Goal: Book appointment/travel/reservation

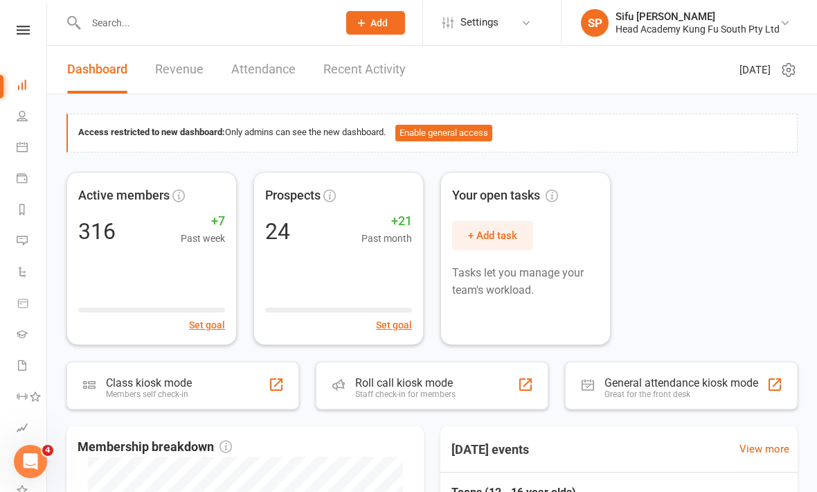
click at [27, 33] on icon at bounding box center [23, 30] width 13 height 9
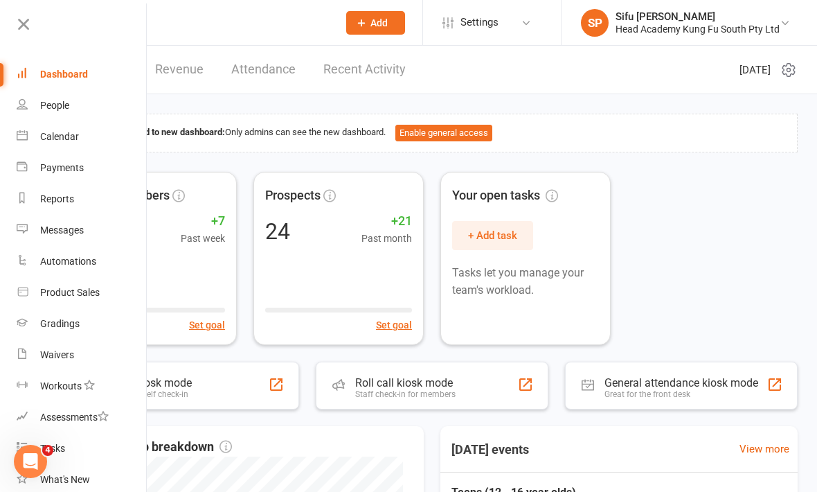
click at [58, 108] on div "People" at bounding box center [54, 105] width 29 height 11
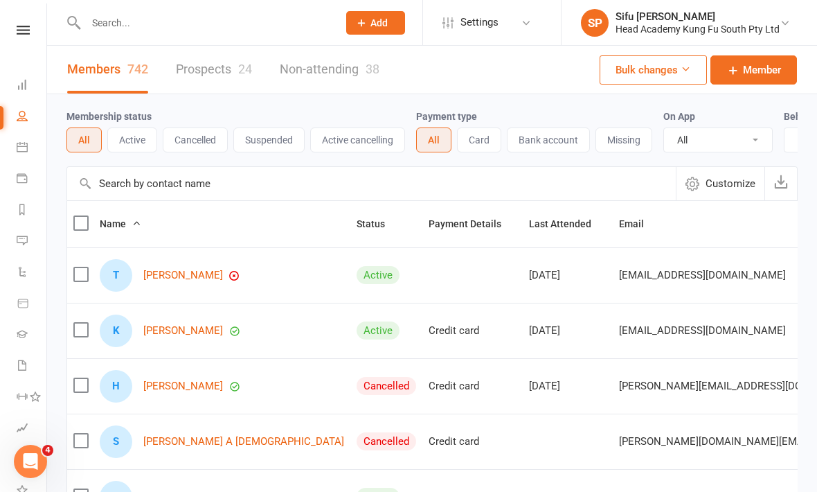
click at [36, 30] on link at bounding box center [23, 30] width 49 height 9
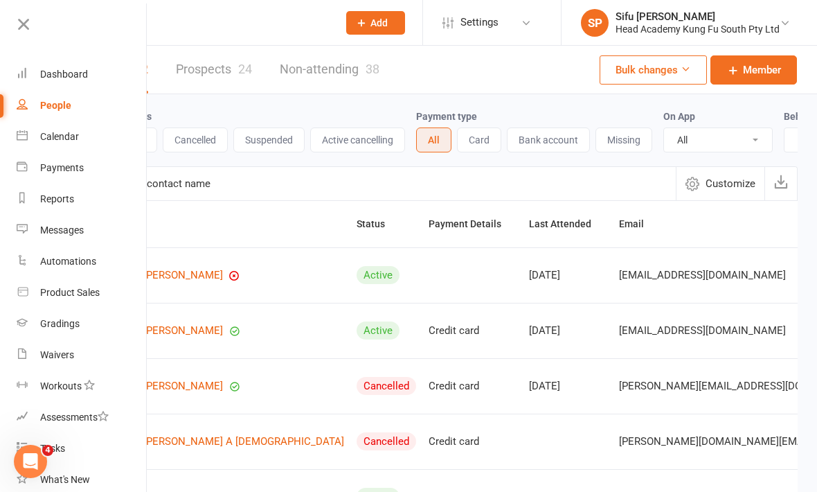
click at [84, 142] on link "Calendar" at bounding box center [82, 136] width 131 height 31
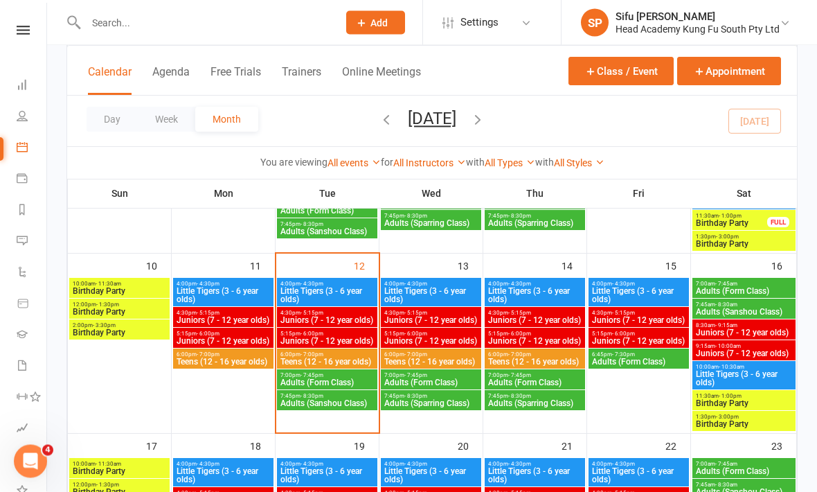
scroll to position [400, 0]
click at [328, 294] on span "Little Tigers (3 - 6 year olds)" at bounding box center [327, 295] width 95 height 17
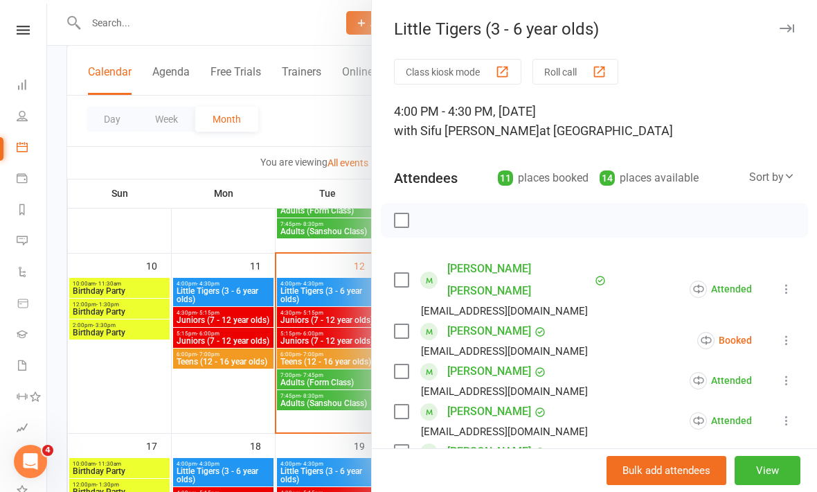
click at [186, 421] on div at bounding box center [432, 246] width 770 height 492
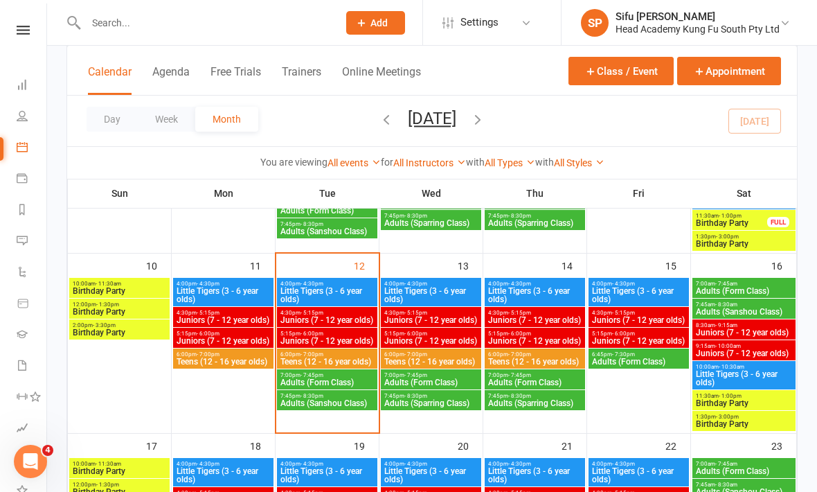
click at [338, 344] on span "Juniors (7 - 12 year olds)" at bounding box center [327, 341] width 95 height 8
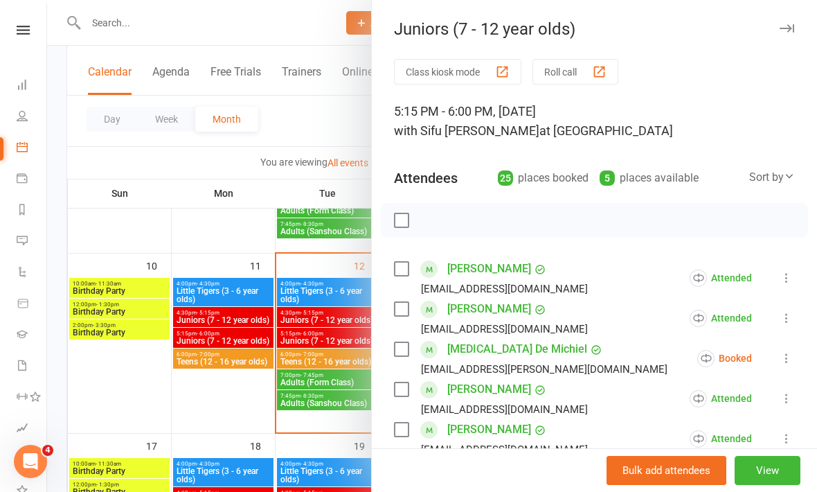
click at [793, 360] on icon at bounding box center [787, 358] width 14 height 14
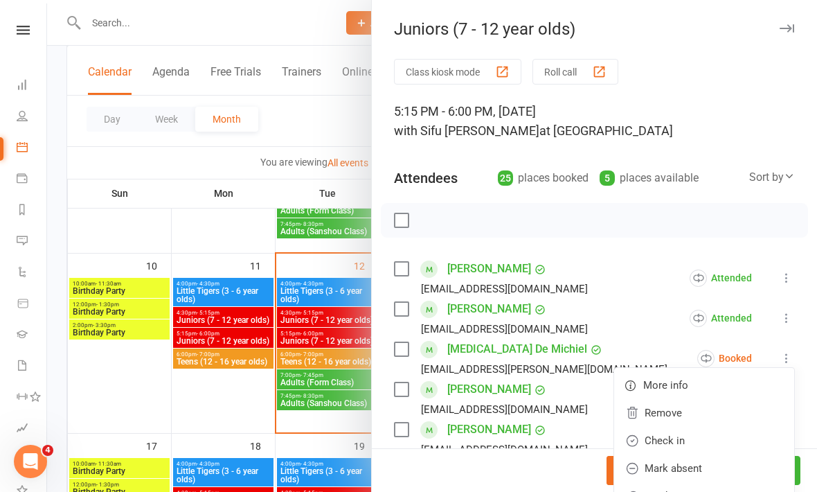
click at [698, 453] on link "Check in" at bounding box center [704, 441] width 180 height 28
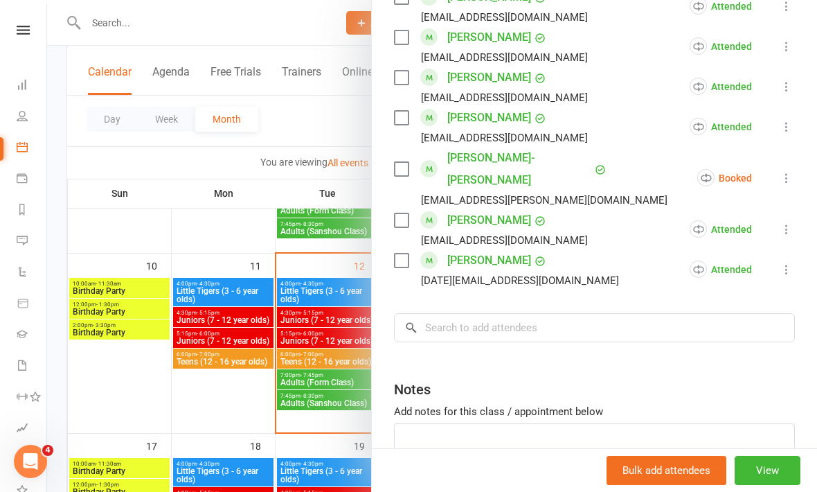
scroll to position [1018, 0]
click at [184, 246] on div at bounding box center [432, 246] width 770 height 492
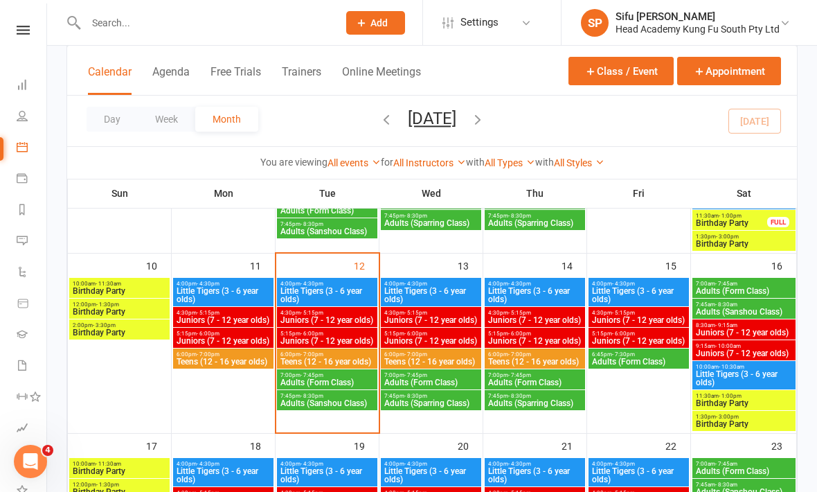
click at [362, 360] on span "Teens (12 - 16 year olds)" at bounding box center [327, 361] width 95 height 8
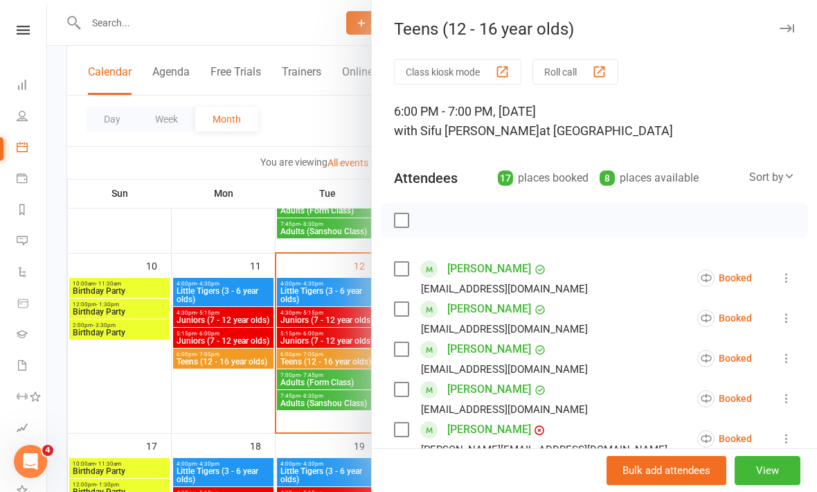
click at [400, 274] on label at bounding box center [401, 269] width 14 height 14
click at [403, 354] on label at bounding box center [401, 349] width 14 height 14
click at [397, 394] on label at bounding box center [401, 389] width 14 height 14
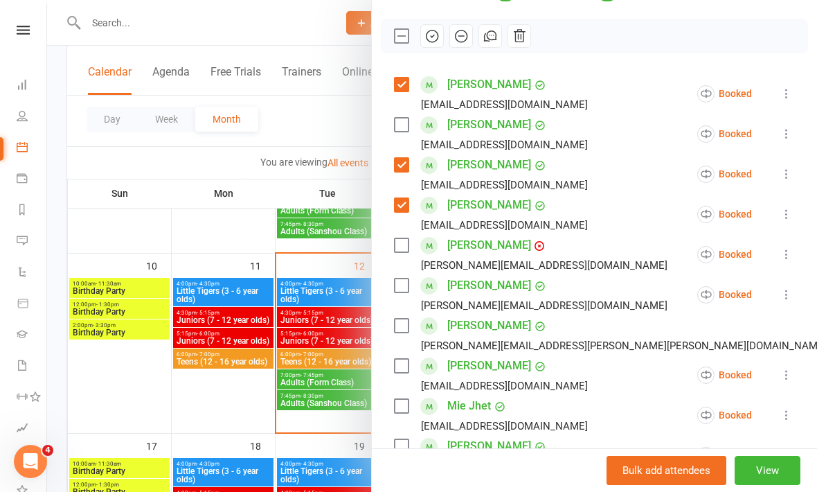
scroll to position [185, 0]
click at [396, 251] on label at bounding box center [401, 245] width 14 height 14
click at [393, 297] on div "Class kiosk mode Roll call 6:00 PM - 7:00 PM, [DATE] with [PERSON_NAME] at [GEO…" at bounding box center [594, 439] width 445 height 1131
click at [397, 292] on label at bounding box center [401, 285] width 14 height 14
click at [393, 333] on div "Class kiosk mode Roll call 6:00 PM - 7:00 PM, [DATE] with [PERSON_NAME] at [GEO…" at bounding box center [594, 439] width 445 height 1131
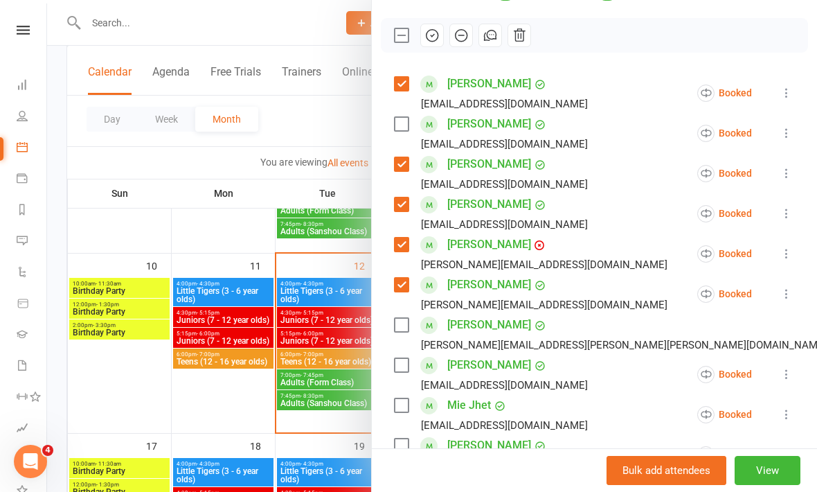
click at [408, 327] on label at bounding box center [401, 325] width 14 height 14
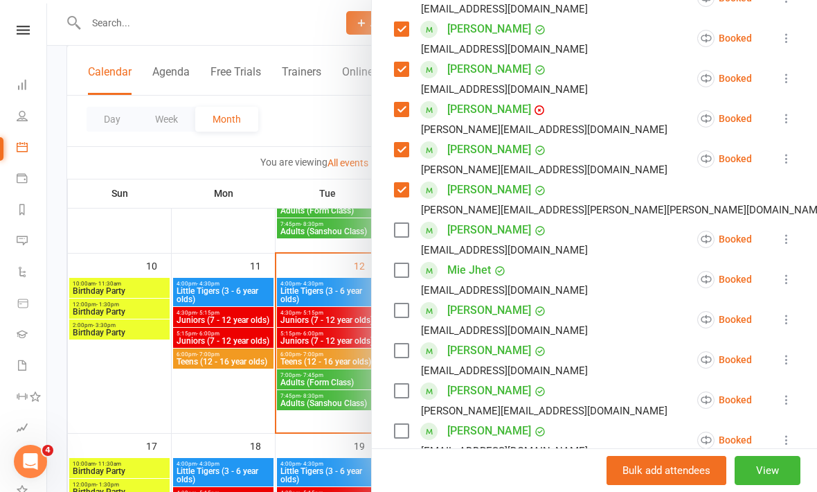
scroll to position [349, 0]
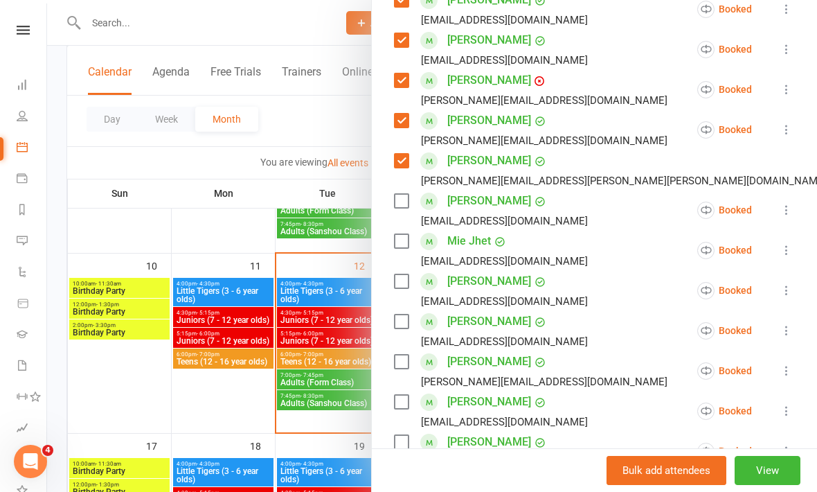
click at [401, 245] on label at bounding box center [401, 241] width 14 height 14
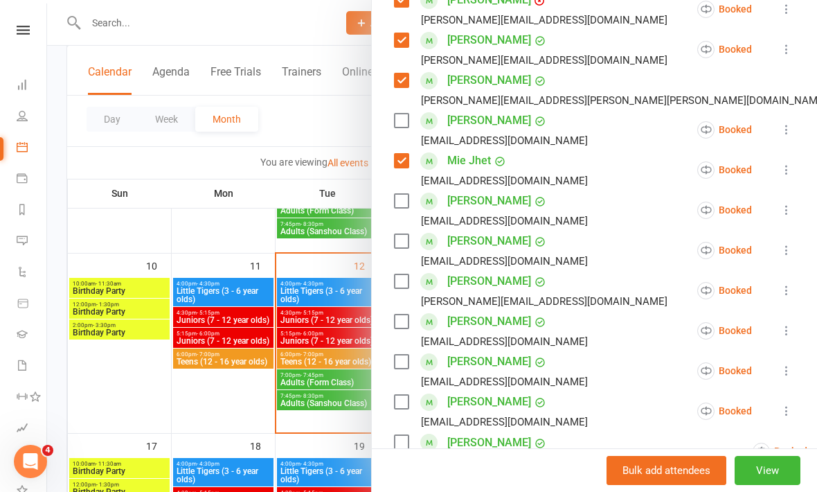
click at [400, 369] on label at bounding box center [401, 362] width 14 height 14
click at [398, 409] on label at bounding box center [401, 402] width 14 height 14
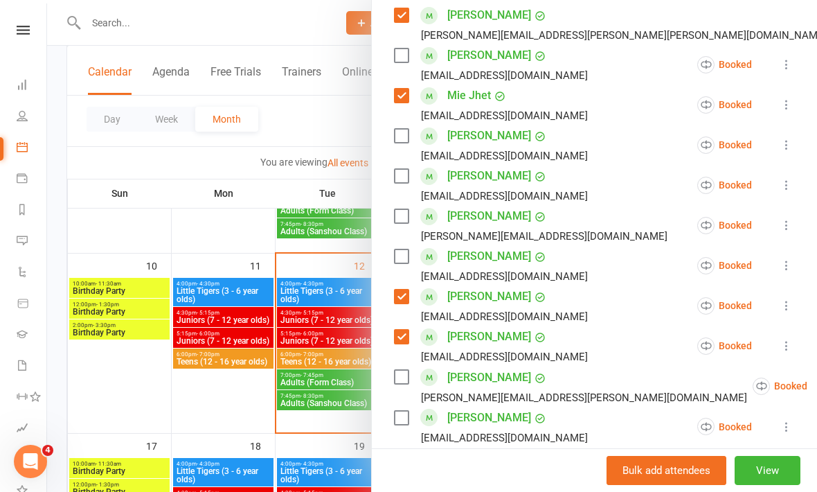
scroll to position [498, 0]
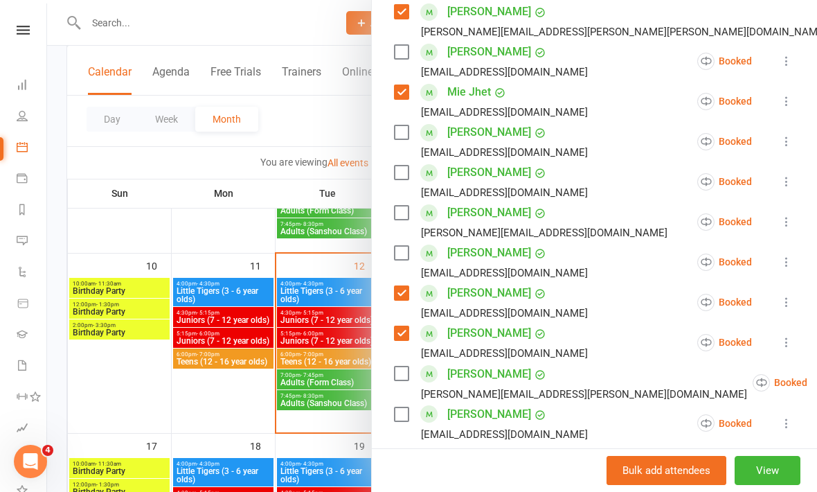
click at [402, 430] on div "[EMAIL_ADDRESS][DOMAIN_NAME]" at bounding box center [494, 434] width 200 height 18
click at [403, 420] on label at bounding box center [401, 414] width 14 height 14
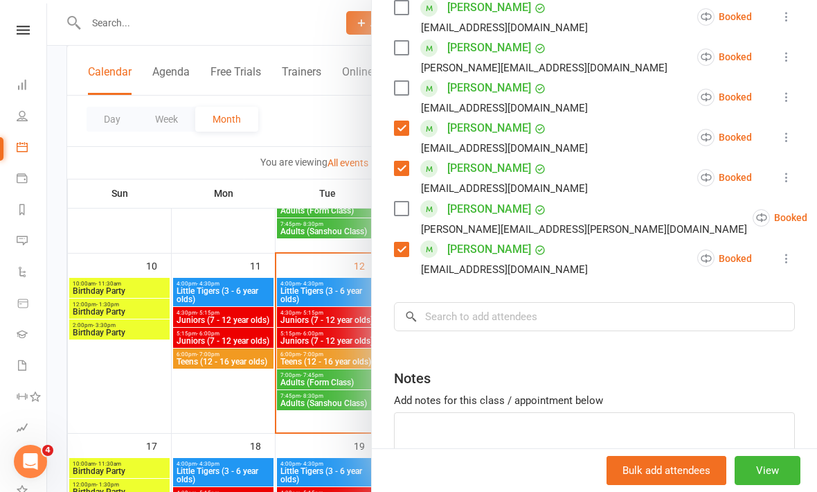
scroll to position [667, 0]
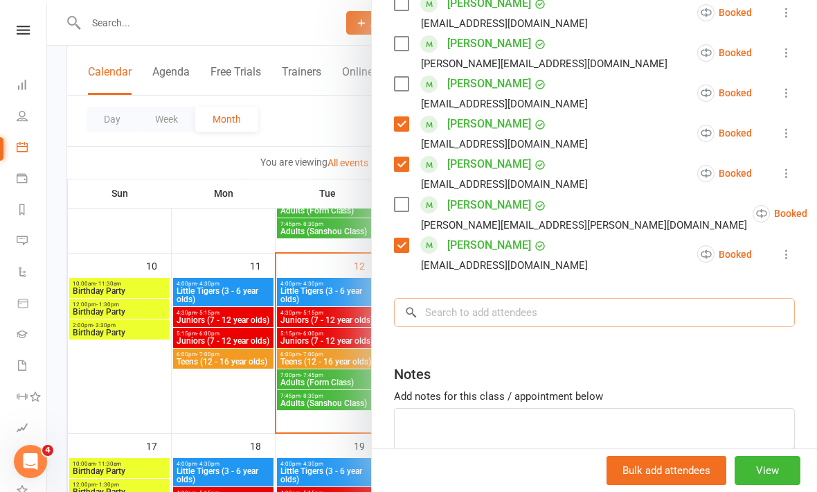
click at [511, 319] on input "search" at bounding box center [594, 312] width 401 height 29
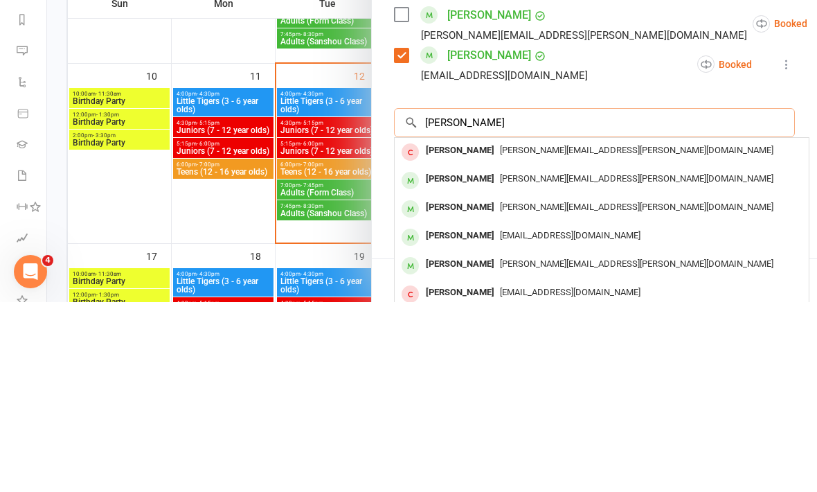
type input "[PERSON_NAME]"
click at [552, 359] on div "[PERSON_NAME][EMAIL_ADDRESS][PERSON_NAME][DOMAIN_NAME]" at bounding box center [601, 369] width 403 height 20
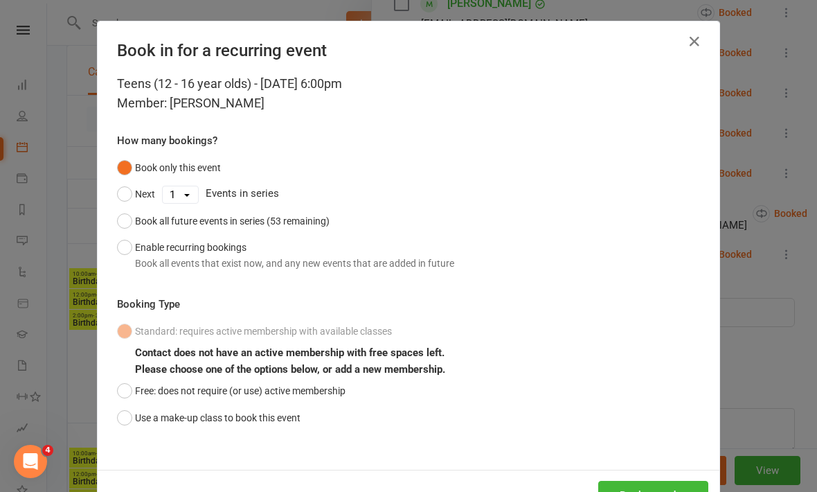
click at [129, 396] on button "Free: does not require (or use) active membership" at bounding box center [231, 391] width 229 height 26
click at [653, 491] on button "Book attendee" at bounding box center [654, 495] width 110 height 29
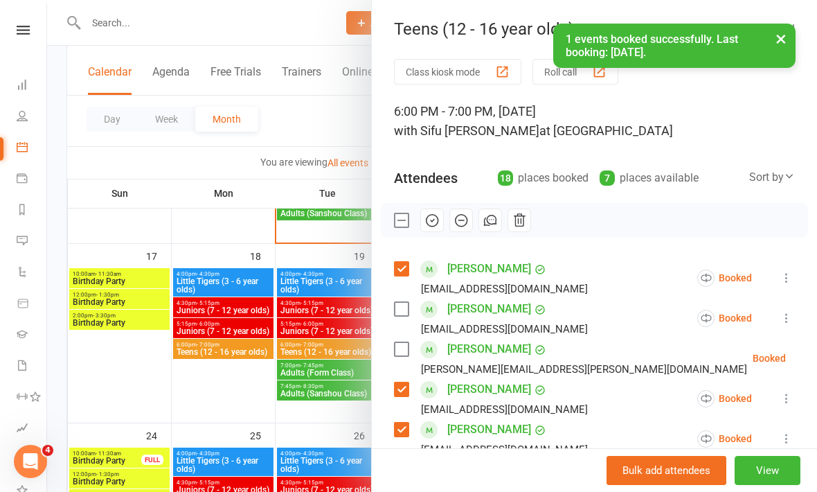
scroll to position [0, 0]
click at [401, 354] on label at bounding box center [401, 349] width 14 height 14
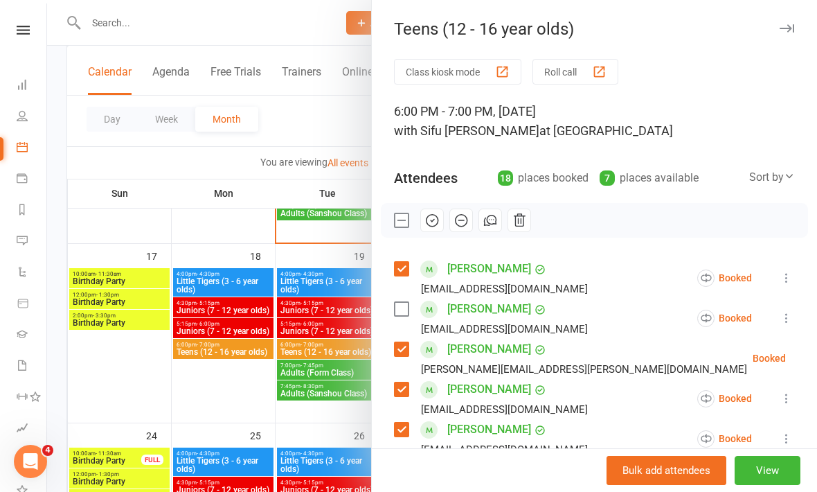
click at [432, 230] on button "button" at bounding box center [433, 221] width 24 height 24
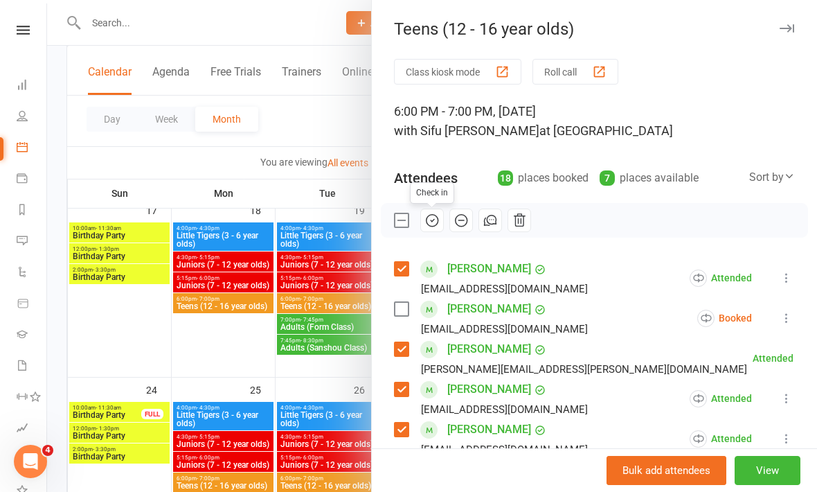
click at [141, 346] on div at bounding box center [432, 246] width 770 height 492
